Goal: Task Accomplishment & Management: Use online tool/utility

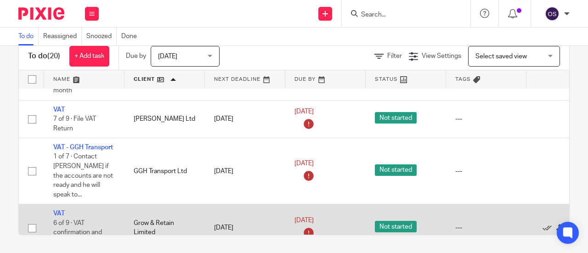
scroll to position [184, 0]
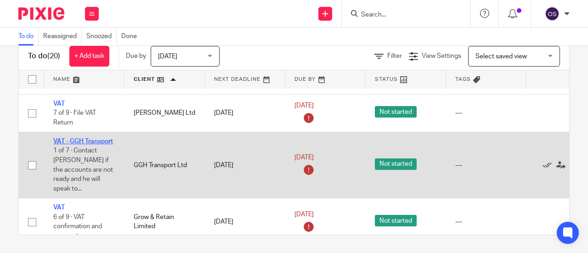
click at [78, 141] on link "VAT - GGH Transport" at bounding box center [83, 141] width 60 height 6
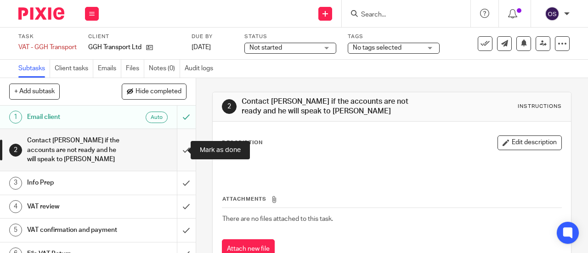
click at [175, 151] on input "submit" at bounding box center [98, 150] width 196 height 42
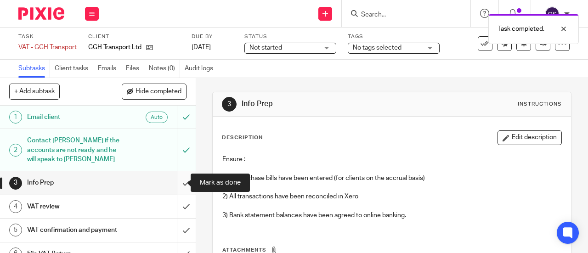
click at [179, 184] on input "submit" at bounding box center [98, 182] width 196 height 23
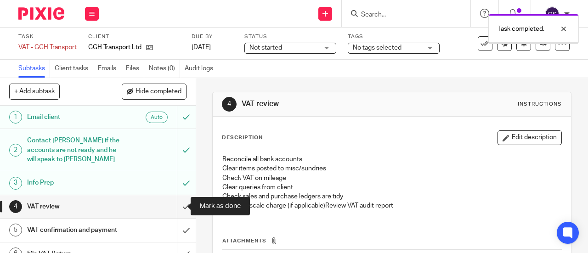
click at [177, 206] on input "submit" at bounding box center [98, 206] width 196 height 23
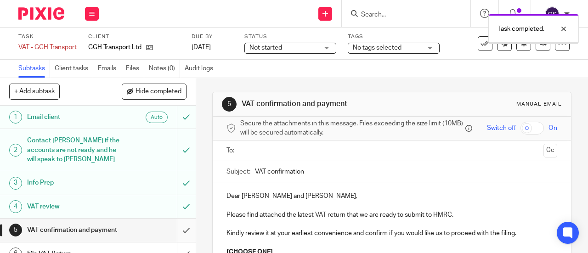
scroll to position [54, 0]
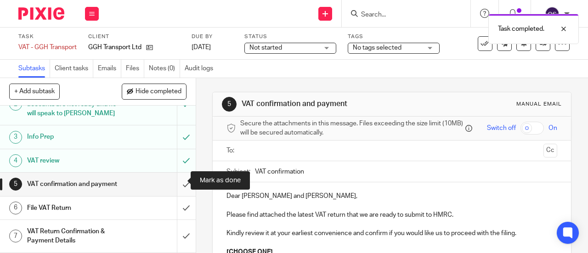
click at [177, 180] on input "submit" at bounding box center [98, 184] width 196 height 23
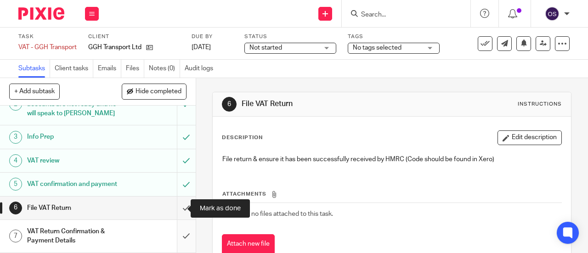
scroll to position [54, 0]
click at [172, 208] on input "submit" at bounding box center [98, 208] width 196 height 23
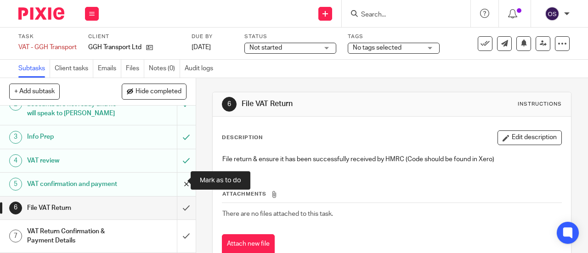
click at [180, 184] on input "submit" at bounding box center [98, 184] width 196 height 23
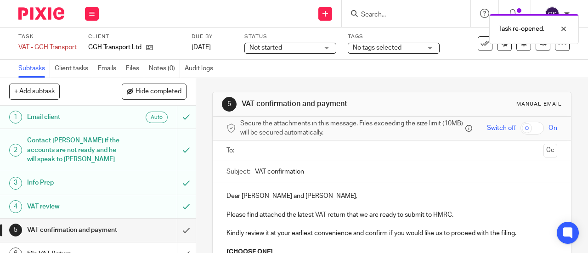
click at [260, 149] on input "text" at bounding box center [392, 151] width 296 height 11
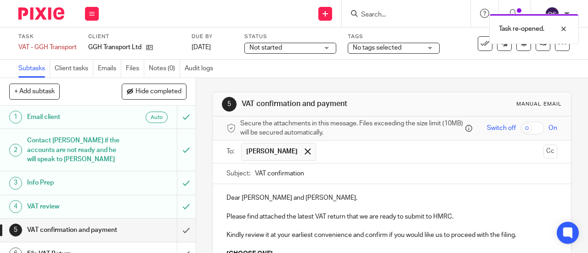
click at [296, 203] on p "Dear [PERSON_NAME] and [PERSON_NAME]," at bounding box center [392, 197] width 331 height 9
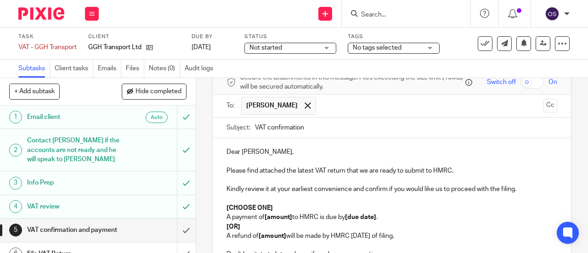
scroll to position [92, 0]
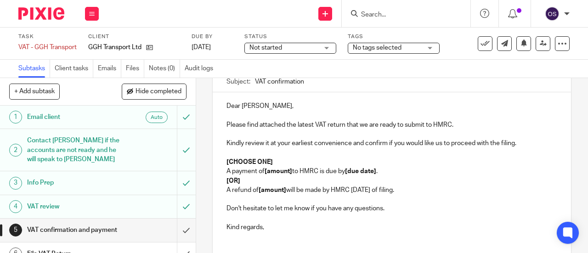
click at [521, 145] on p "Kindly review it at your earliest convenience and confirm if you would like us …" at bounding box center [392, 143] width 331 height 9
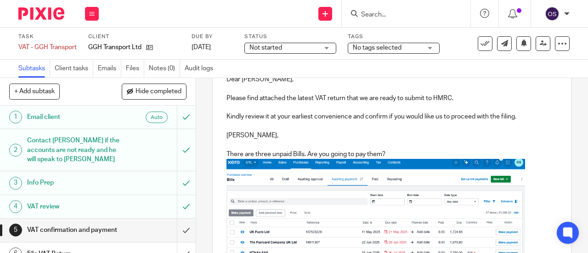
scroll to position [103, 0]
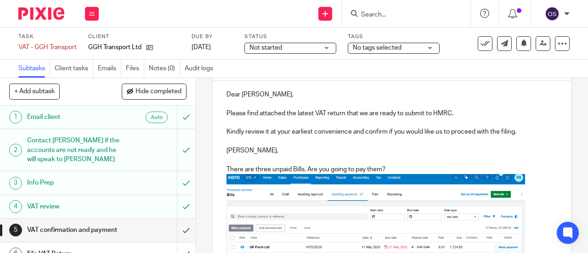
click at [277, 154] on p "[PERSON_NAME]," at bounding box center [392, 150] width 331 height 9
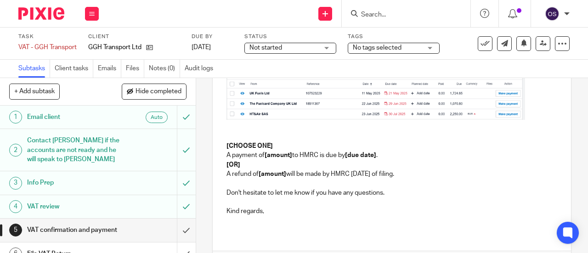
scroll to position [241, 0]
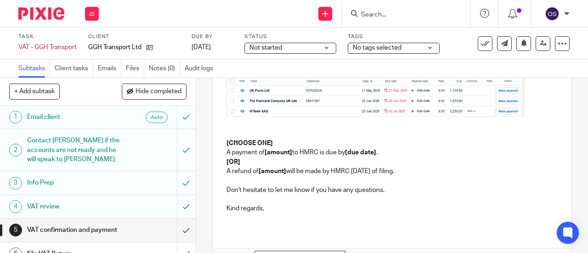
drag, startPoint x: 434, startPoint y: 173, endPoint x: 199, endPoint y: 166, distance: 234.5
click at [199, 166] on div "5 VAT confirmation and payment Manual email Secure the attachments in this mess…" at bounding box center [392, 165] width 392 height 175
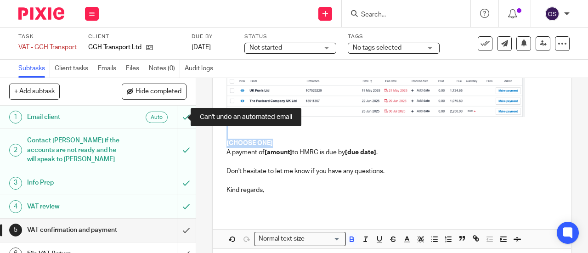
drag, startPoint x: 292, startPoint y: 142, endPoint x: 182, endPoint y: 124, distance: 111.5
click at [182, 124] on div "+ Add subtask Hide completed Cancel + Add 1 Email client Auto 2 Contact [PERSON…" at bounding box center [294, 165] width 588 height 175
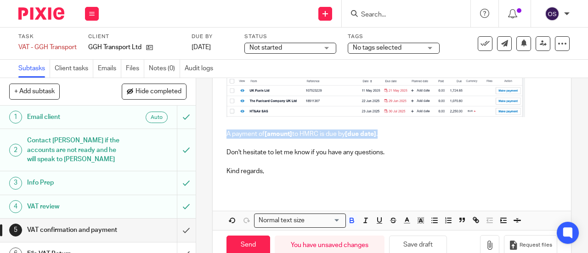
drag, startPoint x: 391, startPoint y: 136, endPoint x: 256, endPoint y: 138, distance: 135.1
click at [216, 142] on div "Dear [PERSON_NAME], Please find attached the latest VAT return that we are read…" at bounding box center [392, 67] width 358 height 249
drag, startPoint x: 220, startPoint y: 137, endPoint x: 373, endPoint y: 142, distance: 153.2
click at [373, 142] on div "Dear [PERSON_NAME], Please find attached the latest VAT return that we are read…" at bounding box center [392, 67] width 358 height 249
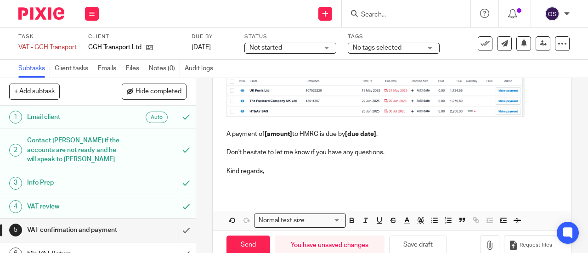
drag, startPoint x: 341, startPoint y: 131, endPoint x: 262, endPoint y: 191, distance: 98.4
click at [262, 191] on div "Dear [PERSON_NAME], Please find attached the latest VAT return that we are read…" at bounding box center [392, 67] width 358 height 249
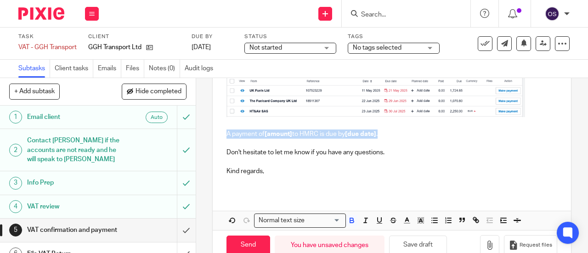
drag, startPoint x: 397, startPoint y: 137, endPoint x: 223, endPoint y: 137, distance: 173.7
click at [219, 139] on div "Dear [PERSON_NAME], Please find attached the latest VAT return that we are read…" at bounding box center [392, 67] width 358 height 249
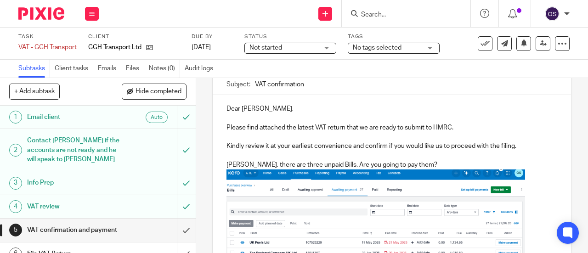
scroll to position [103, 0]
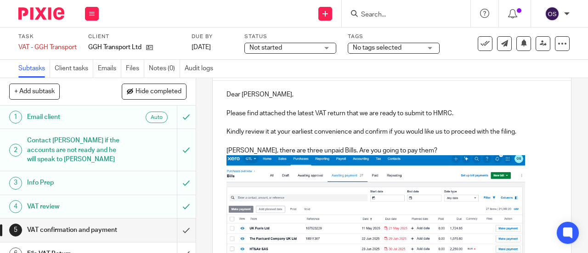
click at [530, 135] on p "Kindly review it at your earliest convenience and confirm if you would like us …" at bounding box center [392, 131] width 331 height 9
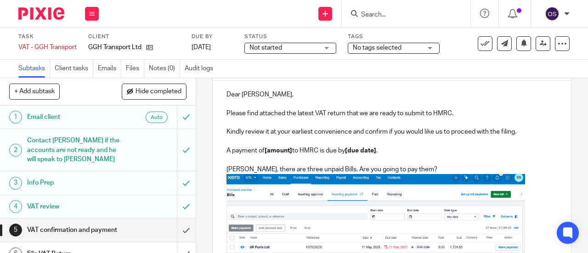
click at [292, 153] on p "A payment of [amount] to HMRC is due by [due date] ." at bounding box center [392, 150] width 331 height 9
click at [290, 154] on strong "[amount]" at bounding box center [279, 151] width 28 height 6
click at [265, 152] on strong "45,327.49" at bounding box center [279, 151] width 28 height 6
click at [268, 153] on p "A payment of £ 45,327.49 to HMRC is due by [due date] ." at bounding box center [392, 150] width 331 height 9
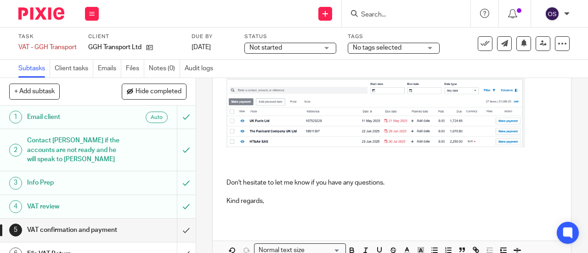
scroll to position [241, 0]
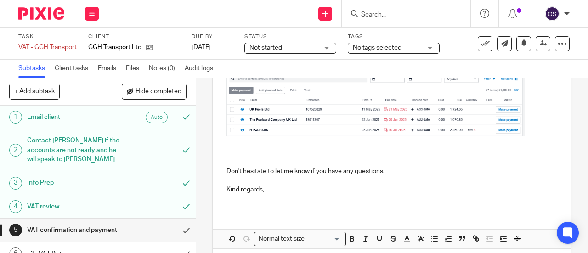
click at [350, 237] on icon "button" at bounding box center [352, 239] width 8 height 8
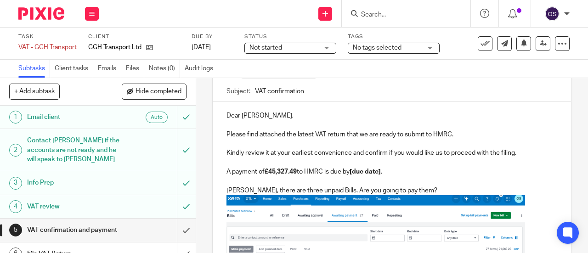
scroll to position [81, 0]
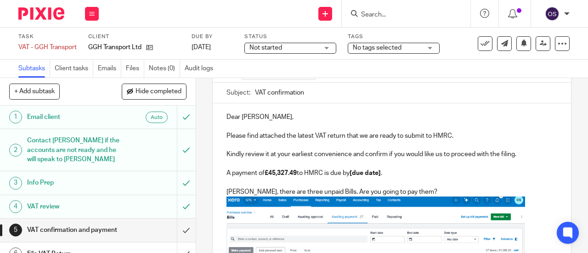
click at [350, 175] on p "A payment of £45,327.49 to HMRC is due by [due date] ." at bounding box center [392, 173] width 331 height 9
click at [383, 177] on p "A payment of £45,327.49 to HMRC is due by [due date] ." at bounding box center [392, 173] width 331 height 9
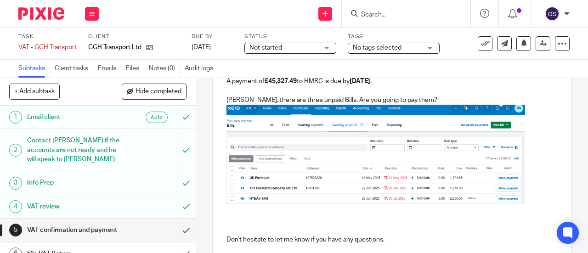
scroll to position [265, 0]
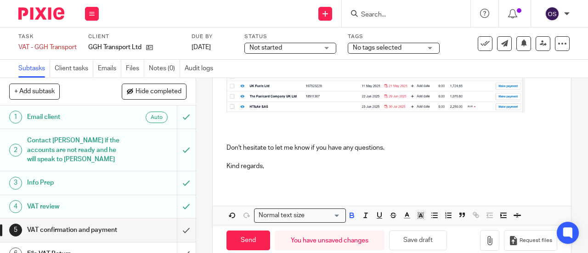
click at [327, 129] on p at bounding box center [392, 129] width 331 height 9
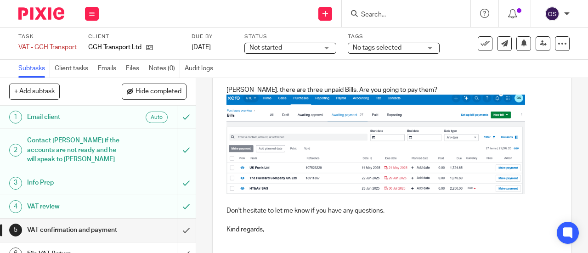
scroll to position [172, 0]
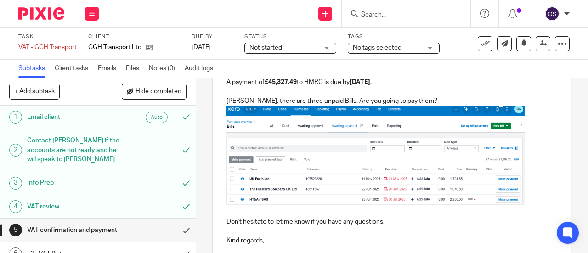
click at [407, 103] on p "[PERSON_NAME], there are three unpaid Bills. Are you going to pay them?" at bounding box center [392, 101] width 331 height 9
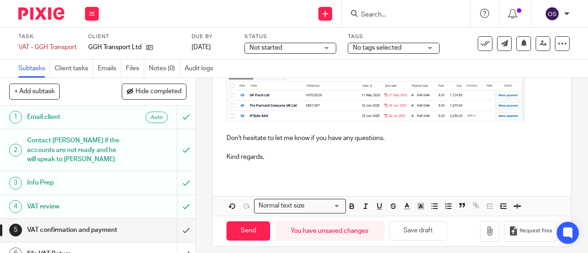
scroll to position [264, 0]
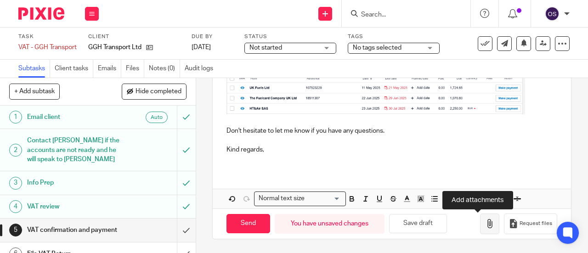
click at [485, 221] on button "button" at bounding box center [489, 224] width 19 height 21
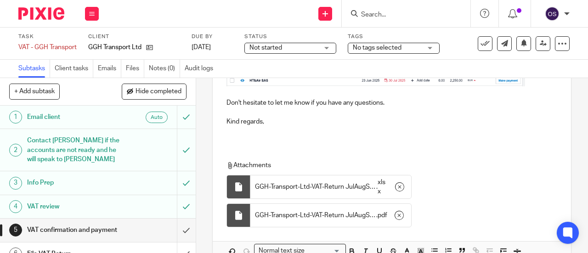
scroll to position [344, 0]
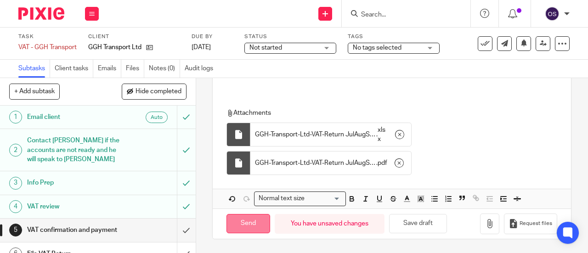
click at [249, 224] on input "Send" at bounding box center [249, 224] width 44 height 20
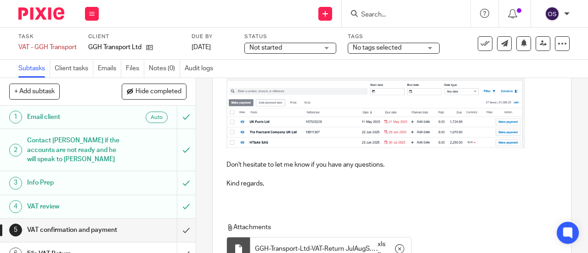
scroll to position [206, 0]
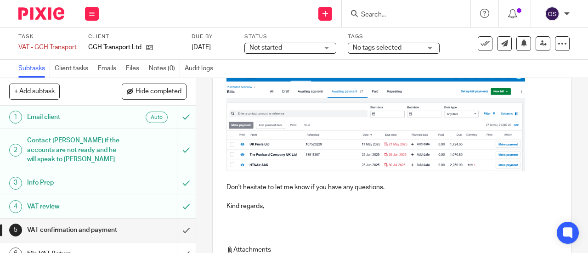
type input "Sent"
